Goal: Register for event/course

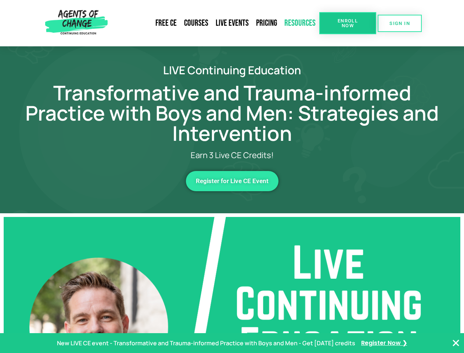
click at [300, 23] on link "Resources" at bounding box center [300, 23] width 39 height 17
click at [348, 23] on span "Enroll Now" at bounding box center [347, 23] width 33 height 10
click at [400, 23] on span "SIGN IN" at bounding box center [400, 23] width 21 height 5
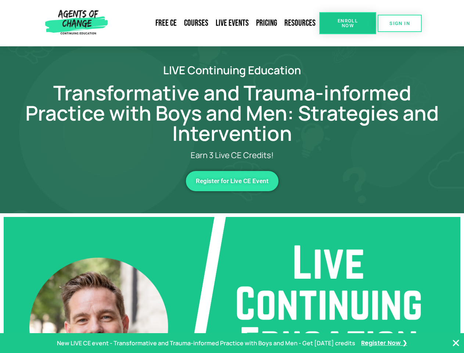
click at [232, 181] on span "Register for Live CE Event" at bounding box center [232, 181] width 73 height 6
click at [232, 343] on p "New LIVE CE event - Transformative and Trauma-informed Practice with Boys and M…" at bounding box center [206, 343] width 298 height 11
click at [456, 343] on icon "Close Banner" at bounding box center [456, 342] width 9 height 9
